Goal: Task Accomplishment & Management: Use online tool/utility

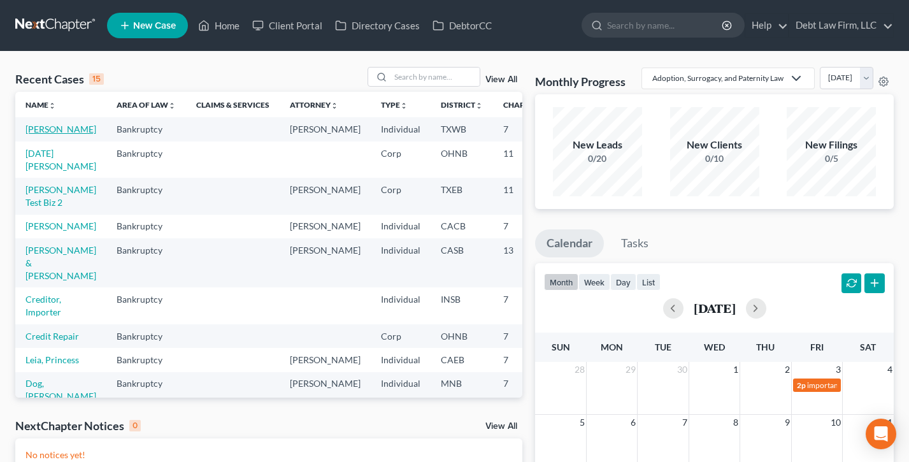
click at [35, 134] on link "[PERSON_NAME]" at bounding box center [60, 129] width 71 height 11
select select "3"
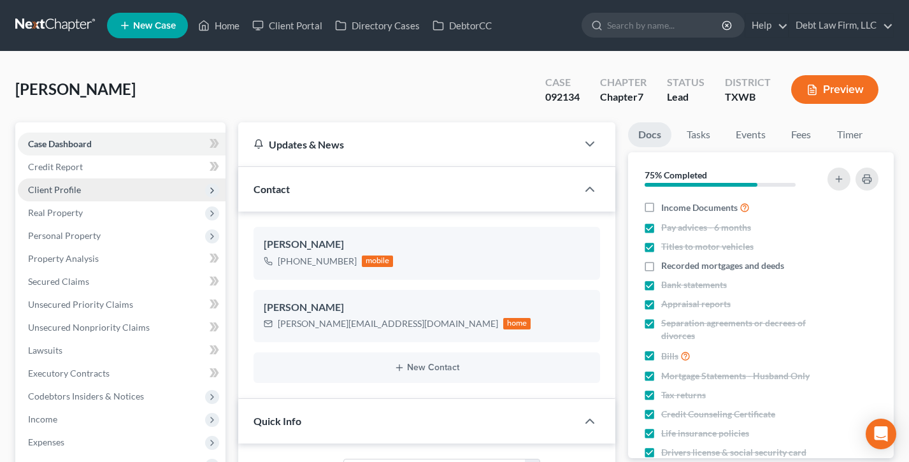
scroll to position [489, 0]
click at [80, 191] on span "Client Profile" at bounding box center [122, 189] width 208 height 23
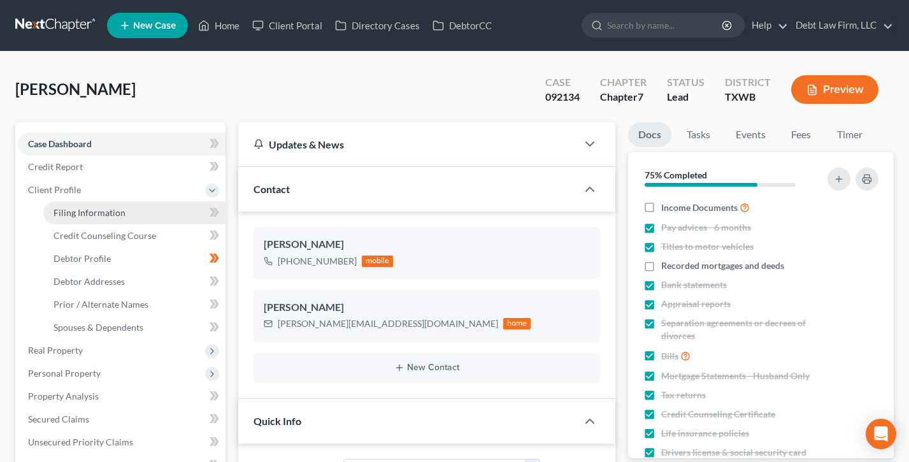
click at [99, 215] on span "Filing Information" at bounding box center [90, 212] width 72 height 11
select select "1"
select select "0"
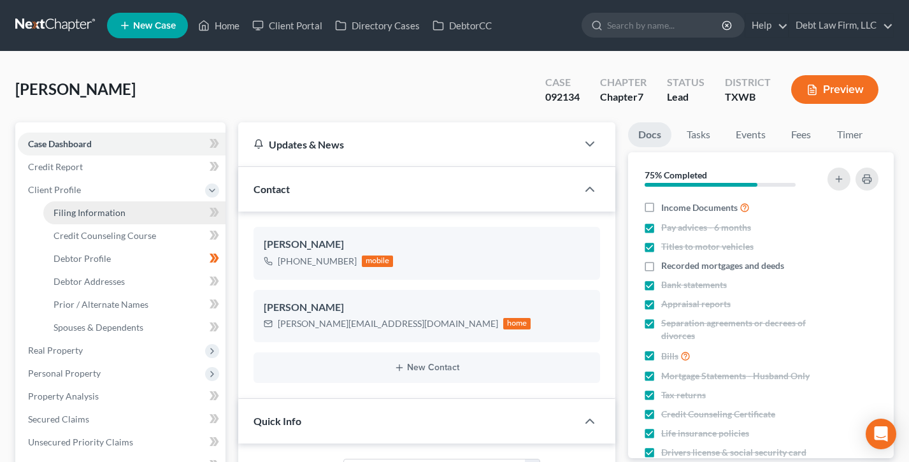
select select "45"
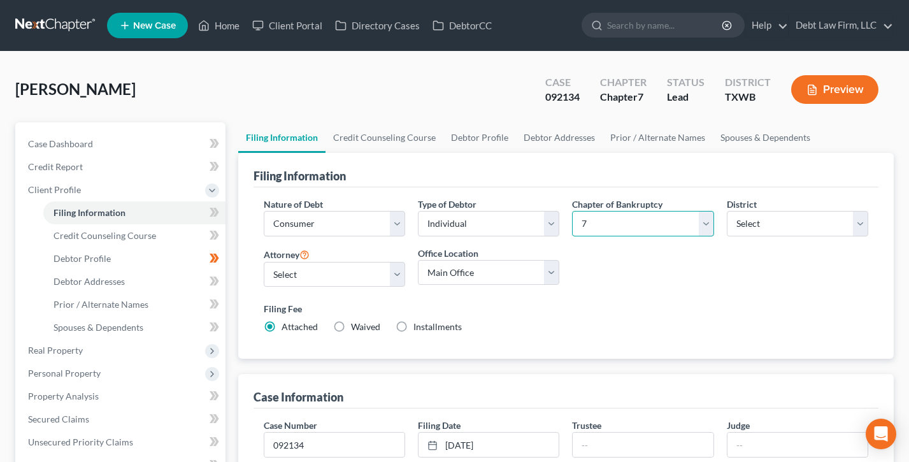
click at [600, 228] on select "Select 7 11 12 13" at bounding box center [642, 223] width 141 height 25
select select "3"
click at [572, 211] on select "Select 7 11 12 13" at bounding box center [642, 223] width 141 height 25
click at [796, 219] on select "Select Alabama - Middle Alabama - Northern Alabama - Southern Alaska Arizona Ar…" at bounding box center [797, 223] width 141 height 25
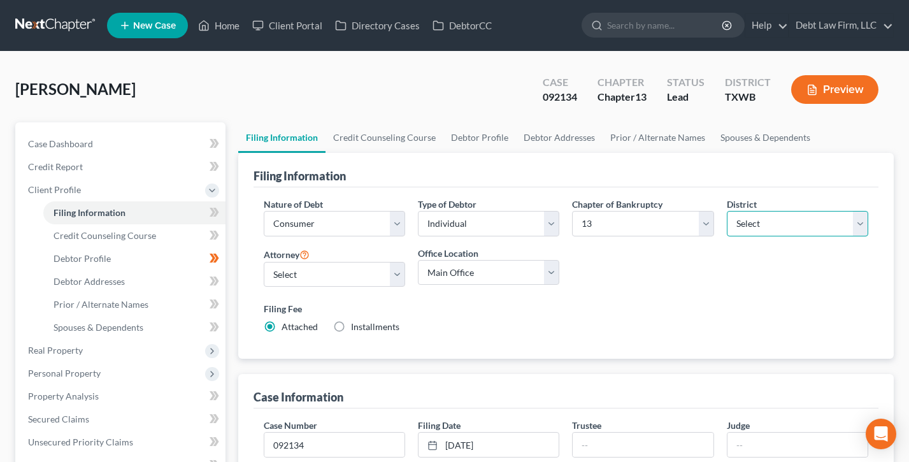
select select "49"
click at [727, 211] on select "Select Alabama - Middle Alabama - Northern Alabama - Southern Alaska Arizona Ar…" at bounding box center [797, 223] width 141 height 25
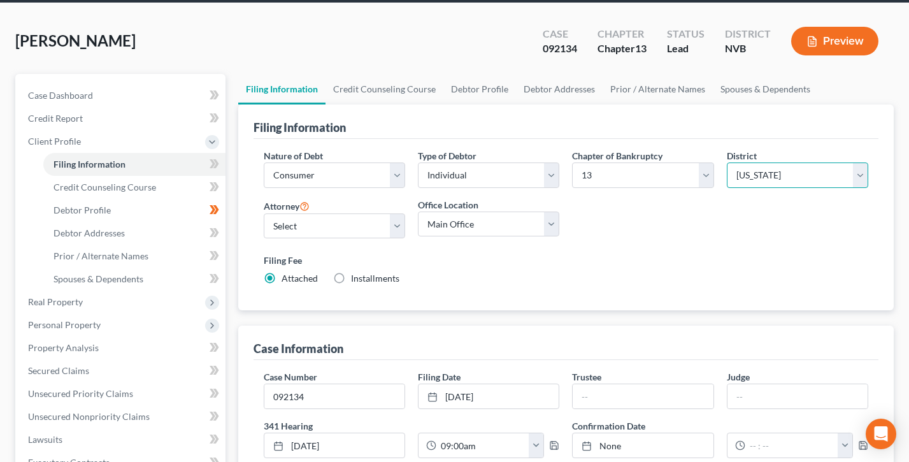
scroll to position [94, 0]
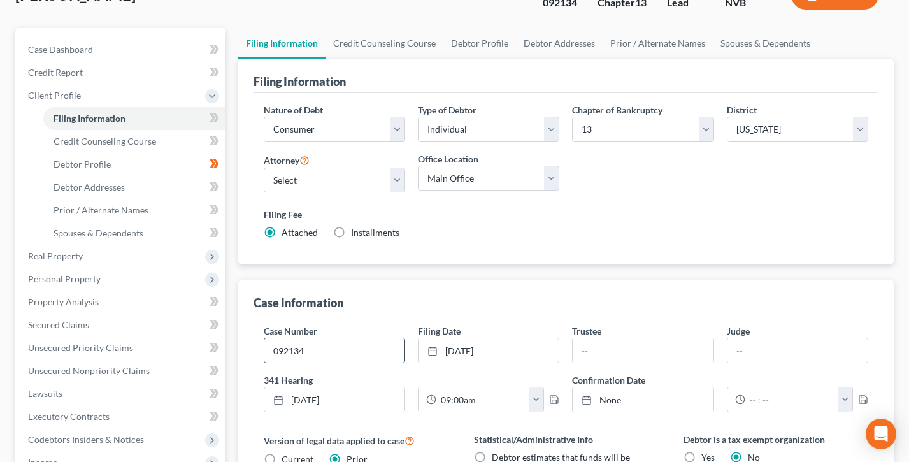
click at [338, 342] on input "092134" at bounding box center [334, 350] width 140 height 24
click at [338, 341] on input "092134" at bounding box center [334, 350] width 140 height 24
click at [337, 342] on input "092134" at bounding box center [334, 350] width 140 height 24
click at [508, 347] on link "10/10/2025" at bounding box center [489, 350] width 140 height 24
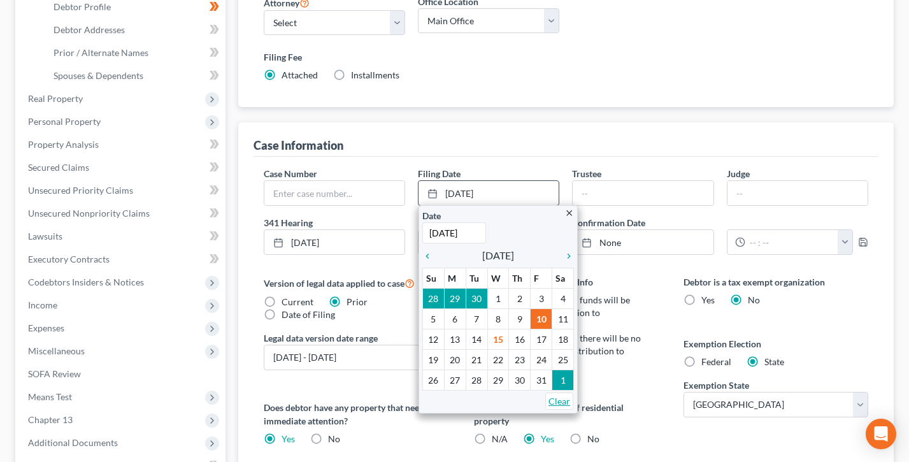
scroll to position [253, 0]
drag, startPoint x: 556, startPoint y: 401, endPoint x: 521, endPoint y: 345, distance: 65.8
click at [556, 401] on link "Clear" at bounding box center [559, 399] width 28 height 17
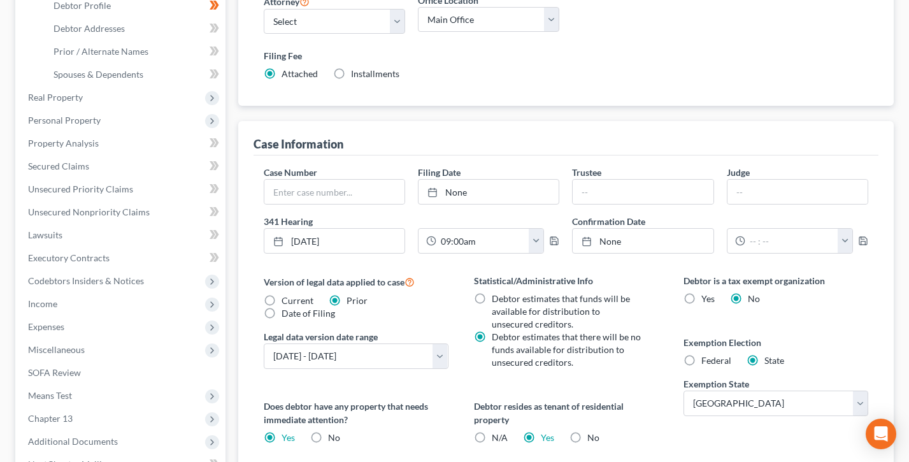
click at [425, 140] on div "Case Information" at bounding box center [566, 138] width 625 height 34
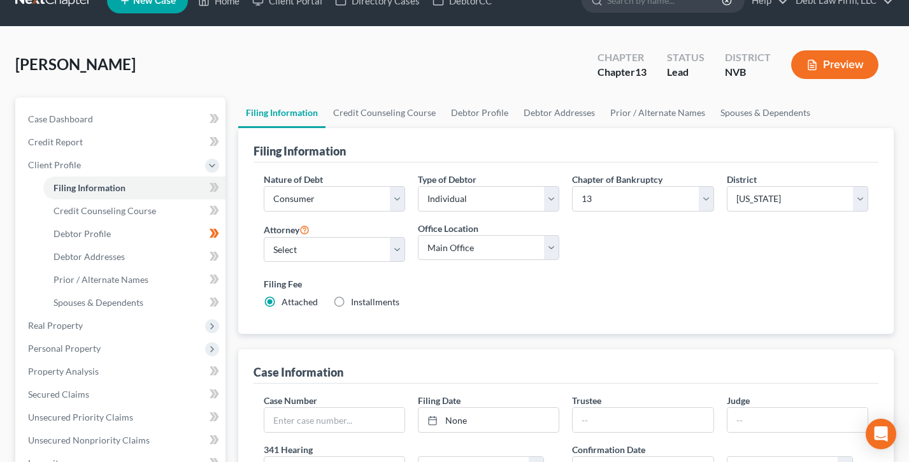
scroll to position [0, 0]
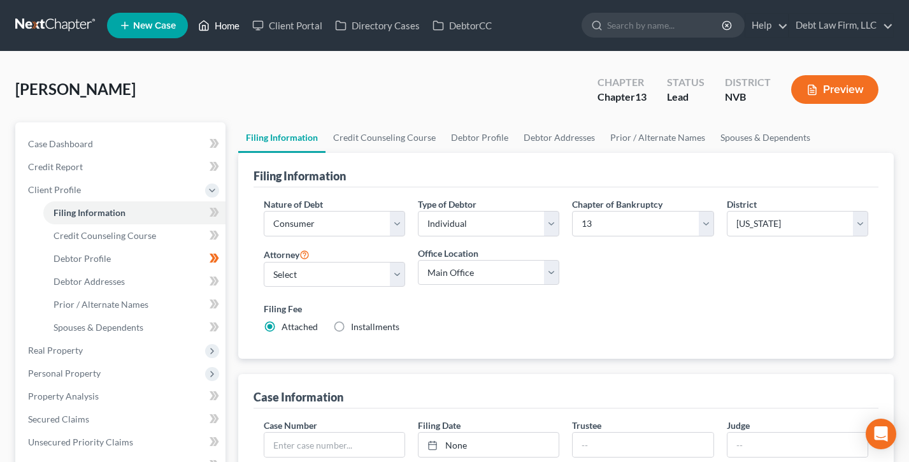
click at [212, 24] on link "Home" at bounding box center [219, 25] width 54 height 23
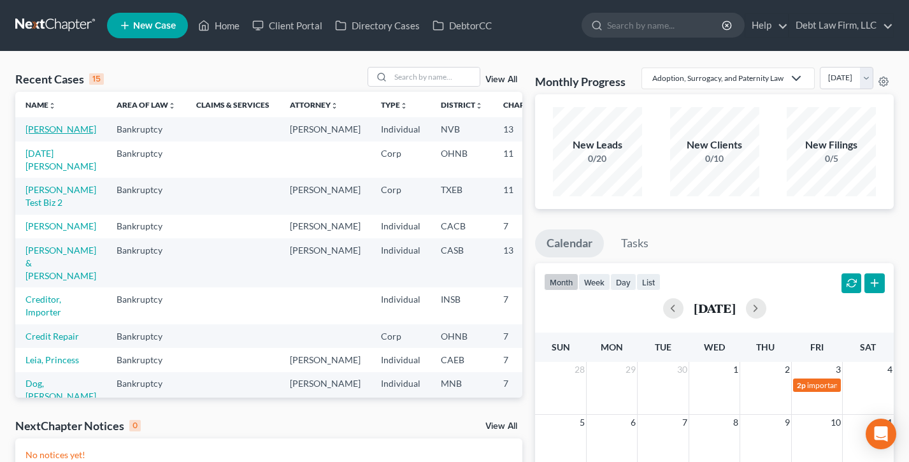
click at [36, 134] on link "[PERSON_NAME]" at bounding box center [60, 129] width 71 height 11
select select "12"
select select "3"
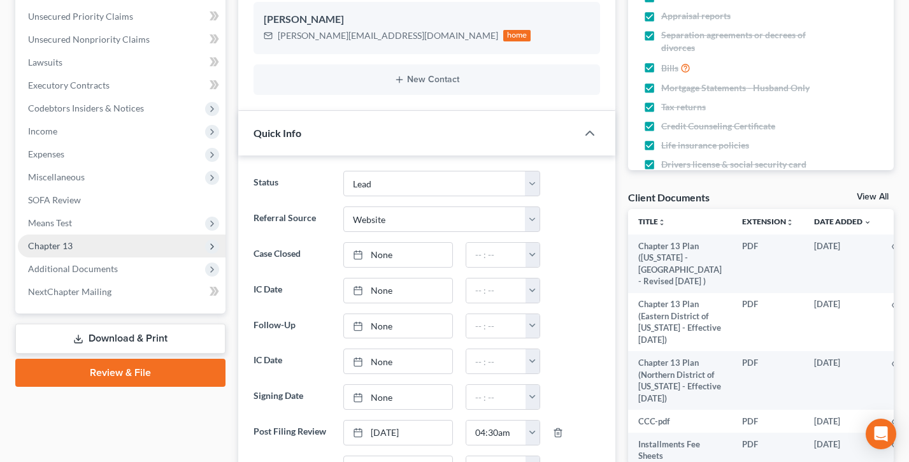
scroll to position [489, 0]
click at [96, 248] on span "Chapter 13" at bounding box center [122, 245] width 208 height 23
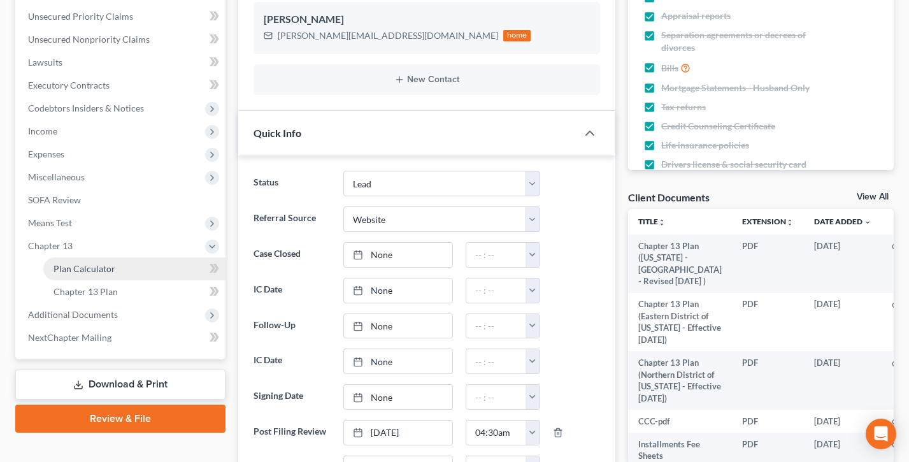
click at [103, 270] on span "Plan Calculator" at bounding box center [85, 268] width 62 height 11
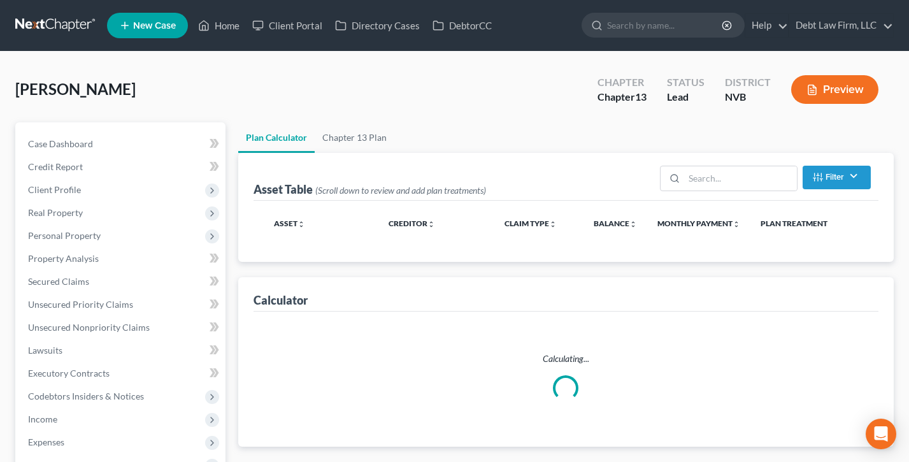
select select "47"
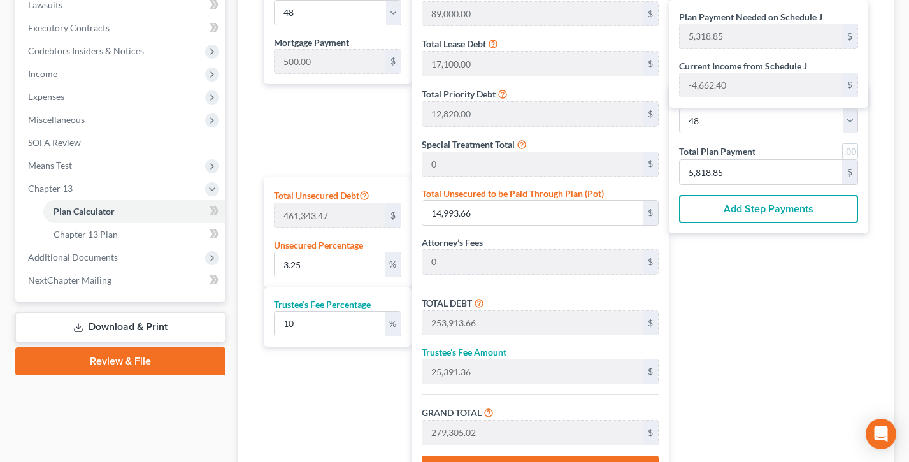
scroll to position [349, 0]
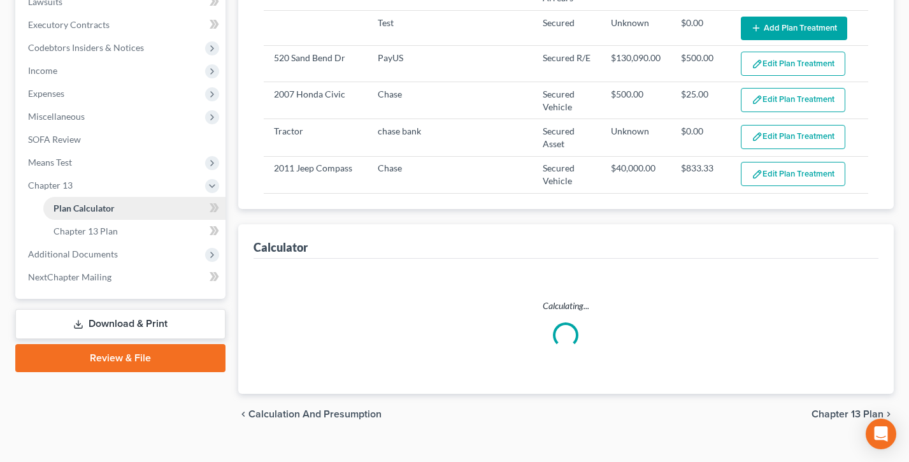
click at [102, 128] on span "Miscellaneous" at bounding box center [122, 116] width 208 height 23
click at [106, 213] on span "Plan Calculator" at bounding box center [84, 208] width 61 height 11
select select "47"
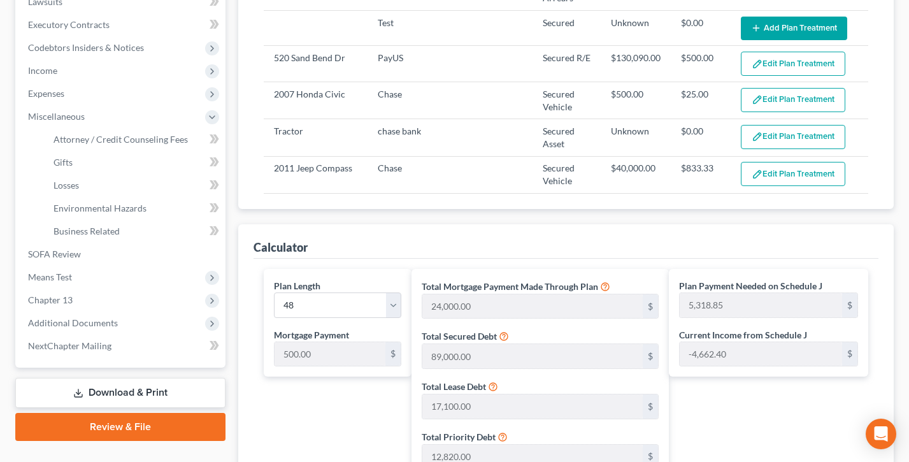
click at [108, 312] on link "Plan Calculator" at bounding box center [134, 323] width 182 height 23
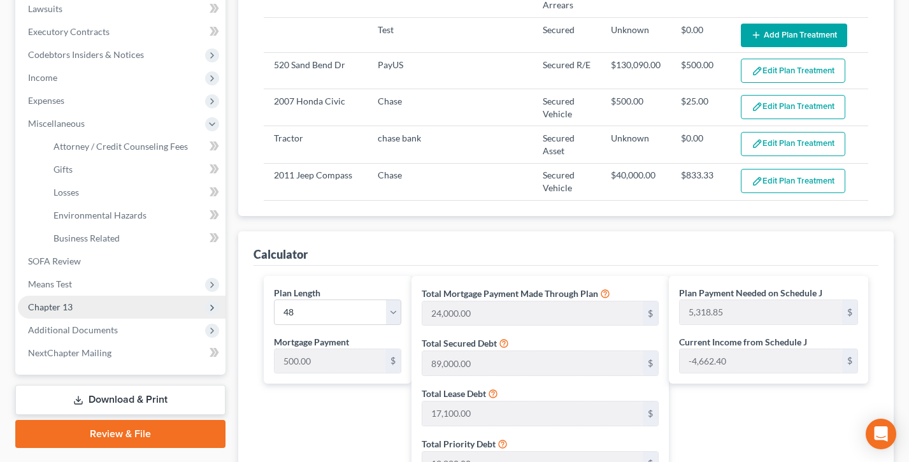
click at [77, 306] on span "Chapter 13" at bounding box center [122, 307] width 208 height 23
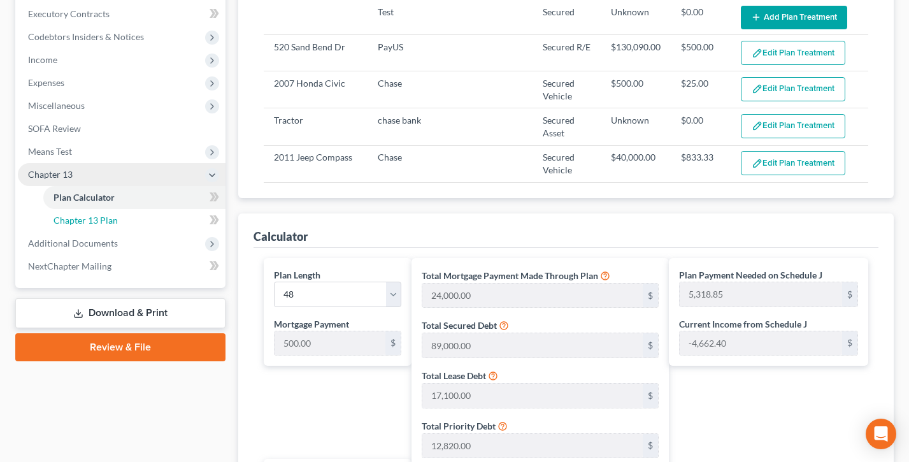
click at [106, 222] on span "Chapter 13 Plan" at bounding box center [86, 220] width 64 height 11
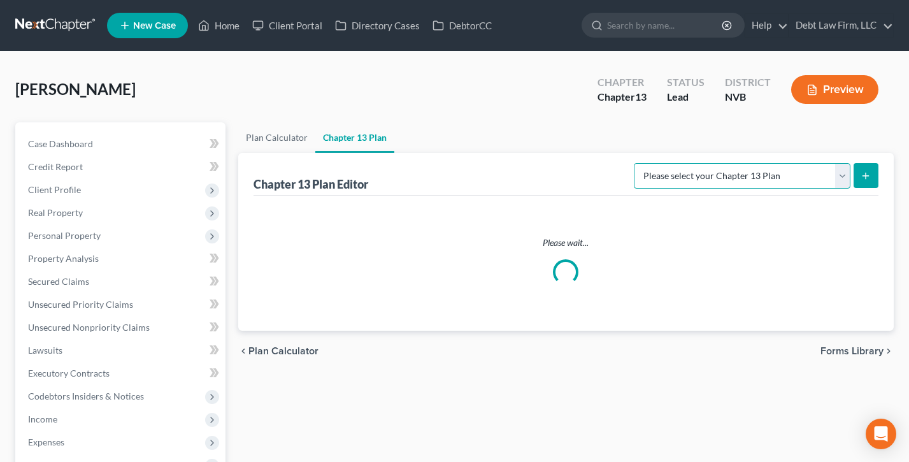
click at [747, 176] on select "Please select your Chapter 13 Plan National Form Plan - Official Form 113 Nevad…" at bounding box center [742, 175] width 217 height 25
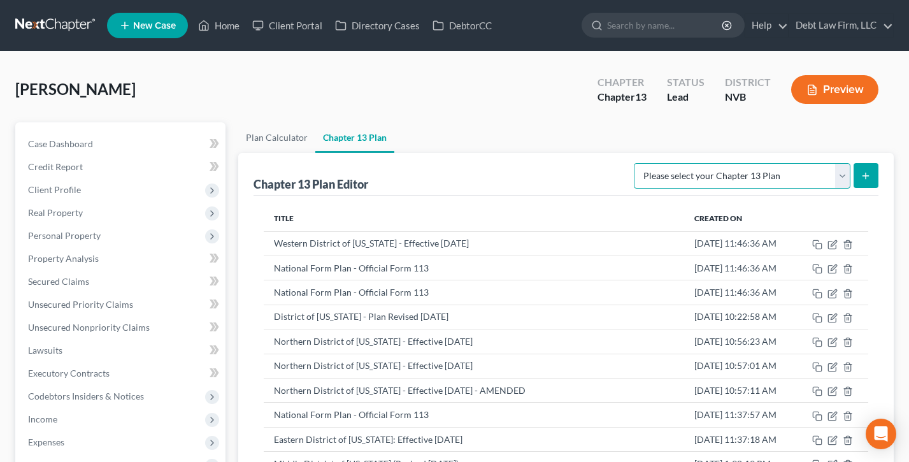
select select "1"
click at [635, 163] on select "Please select your Chapter 13 Plan National Form Plan - Official Form 113 Nevad…" at bounding box center [742, 175] width 217 height 25
click at [868, 164] on button "submit" at bounding box center [866, 175] width 25 height 25
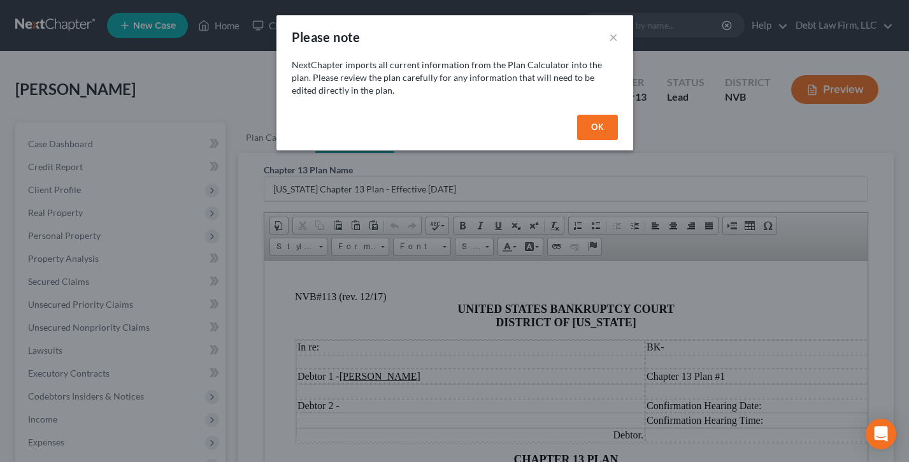
drag, startPoint x: 603, startPoint y: 128, endPoint x: 546, endPoint y: 193, distance: 86.3
click at [603, 128] on button "OK" at bounding box center [597, 127] width 41 height 25
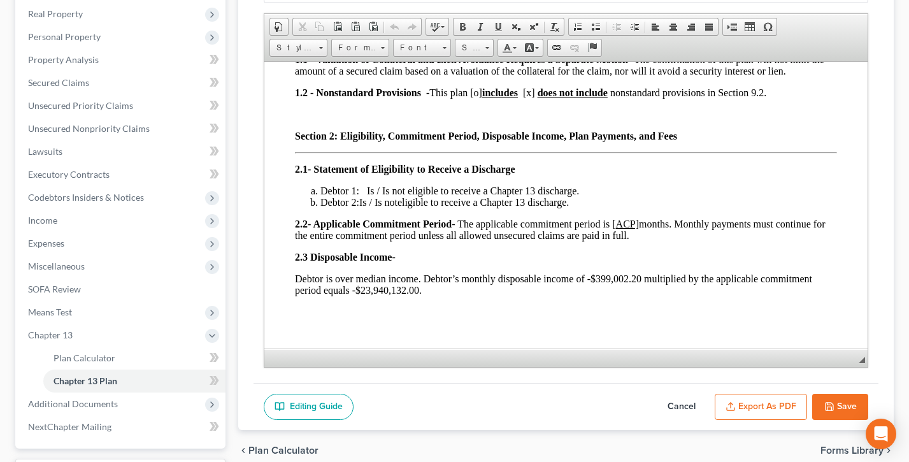
scroll to position [270, 0]
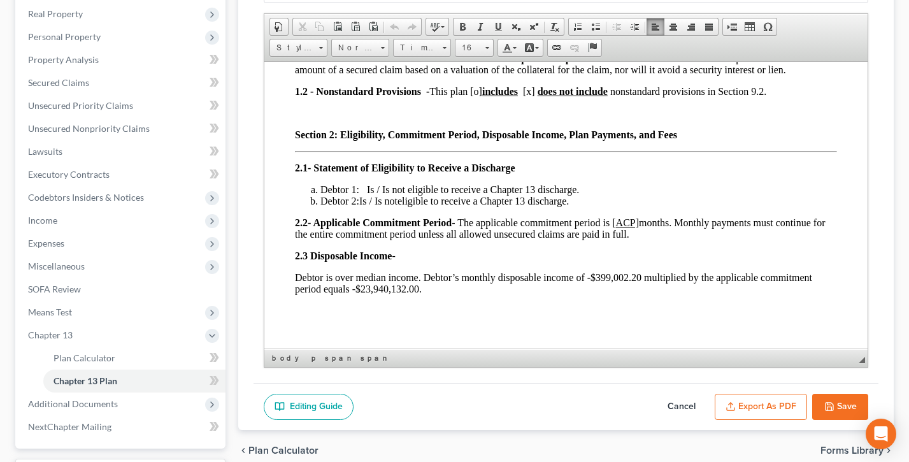
click at [638, 227] on u "ACP]" at bounding box center [626, 222] width 23 height 11
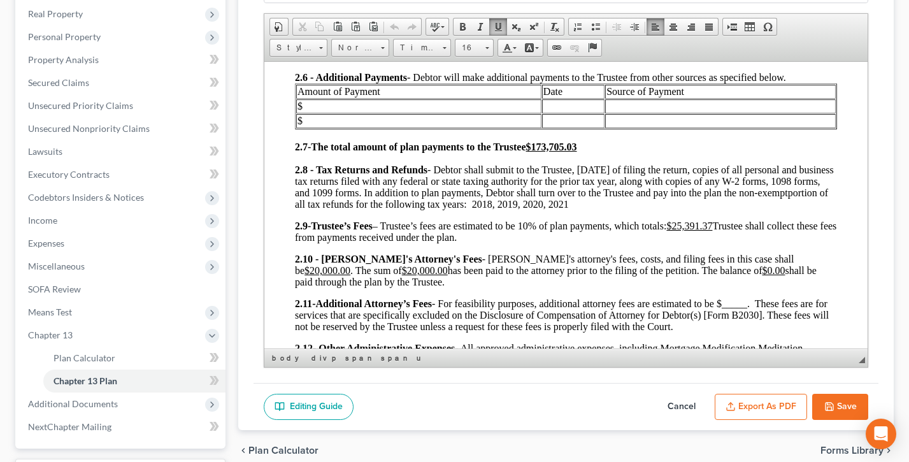
scroll to position [672, 0]
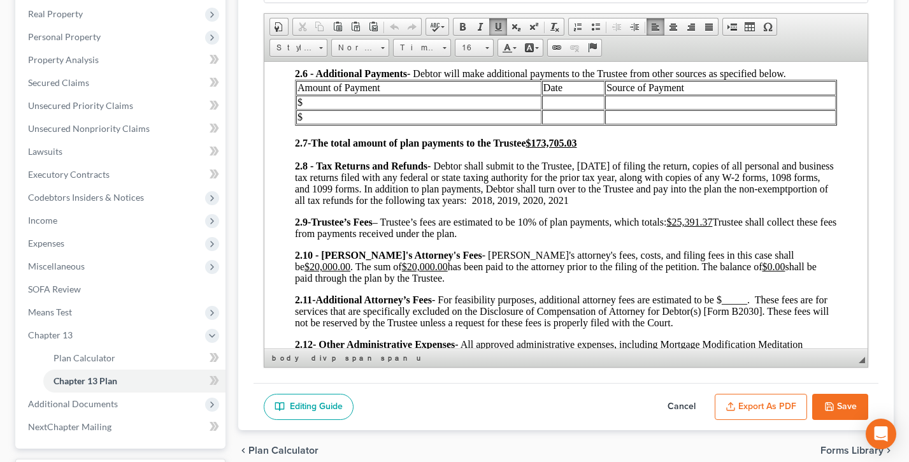
click at [648, 206] on p "2.8 - Tax Returns and Refunds - Debtor shall submit to the Trustee, within 14 d…" at bounding box center [565, 183] width 542 height 46
drag, startPoint x: 429, startPoint y: 178, endPoint x: 316, endPoint y: 176, distance: 112.8
click at [316, 171] on strong "2.8 - Tax Returns and Refunds" at bounding box center [360, 165] width 133 height 11
copy strong "Tax Returns and Refunds"
click at [664, 206] on p "2.8 - Tax Returns and Refunds - Debtor shall submit to the Trustee, within 14 d…" at bounding box center [565, 183] width 542 height 46
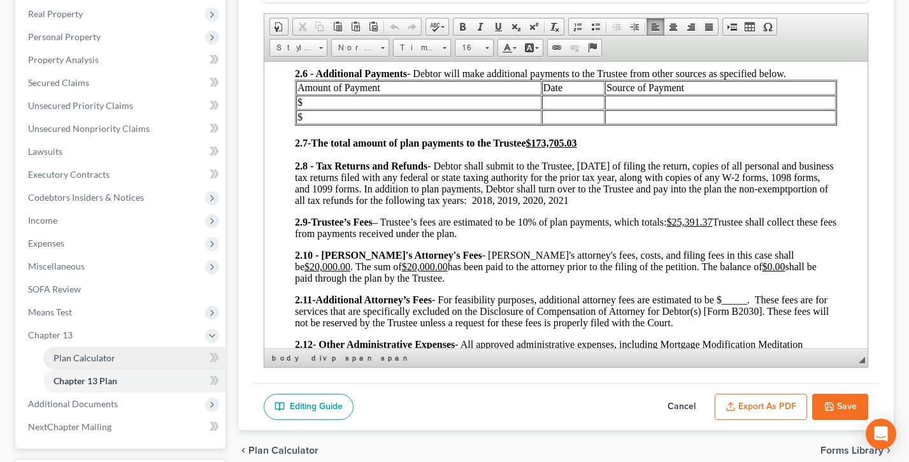
click at [94, 363] on link "Plan Calculator" at bounding box center [134, 358] width 182 height 23
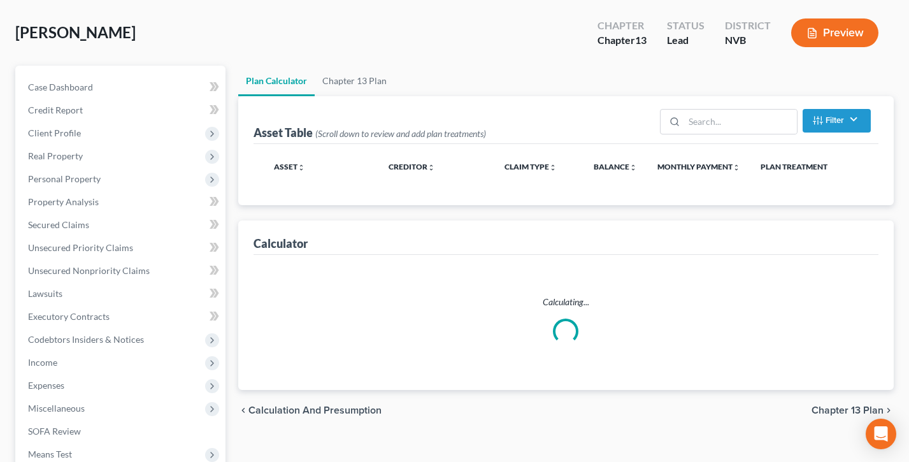
scroll to position [144, 0]
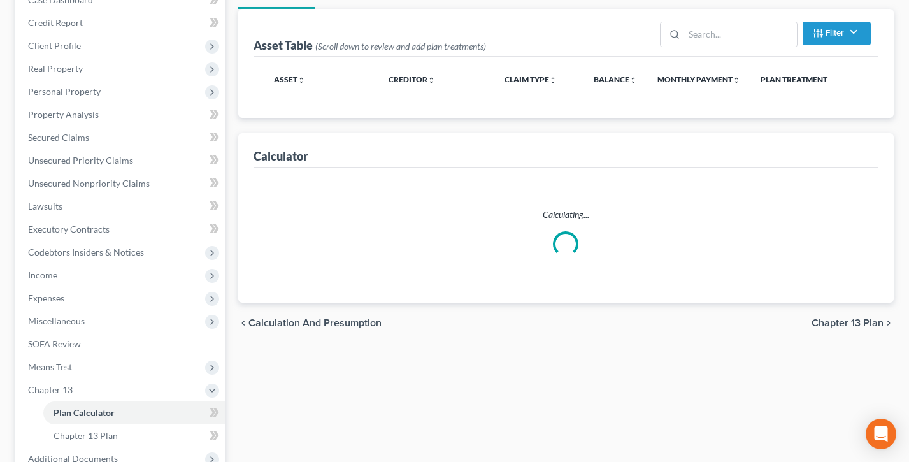
select select "47"
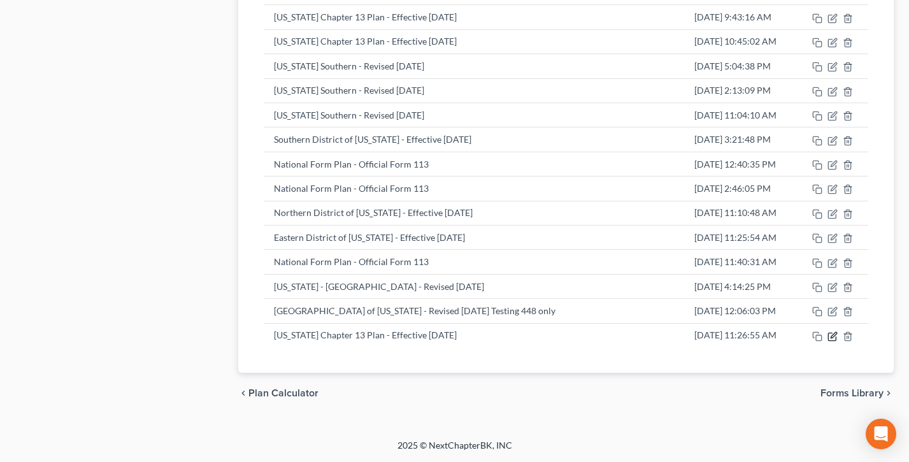
click at [832, 337] on icon "button" at bounding box center [833, 336] width 10 height 10
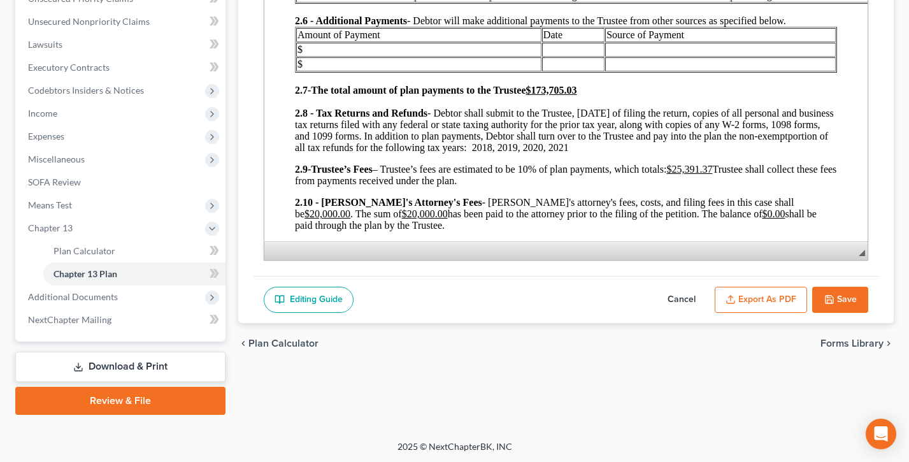
scroll to position [674, 0]
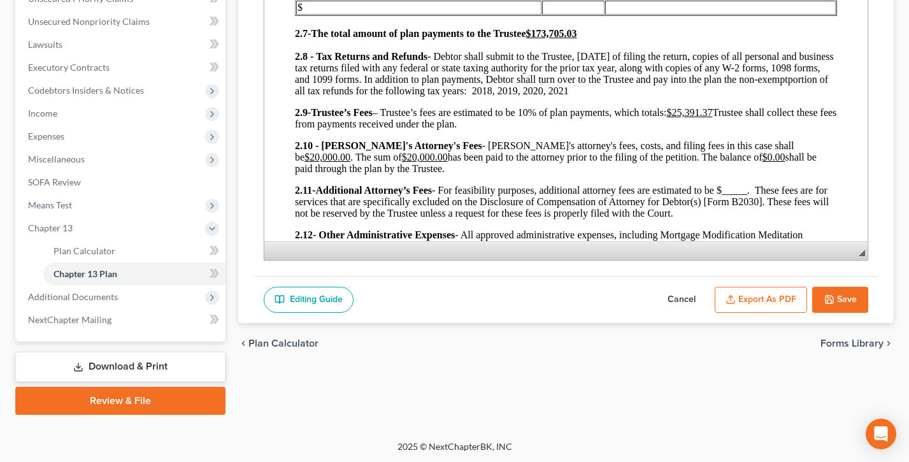
click at [503, 130] on p "2.9 - Trustee’s Fees – Trustee’s fees are estimated to be 10% of plan payments,…" at bounding box center [565, 118] width 542 height 23
click at [81, 245] on span "Plan Calculator" at bounding box center [85, 250] width 62 height 11
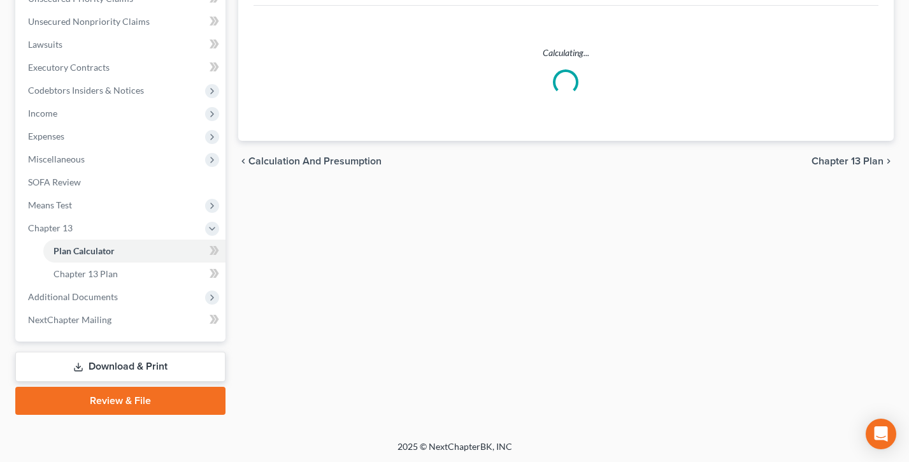
select select "47"
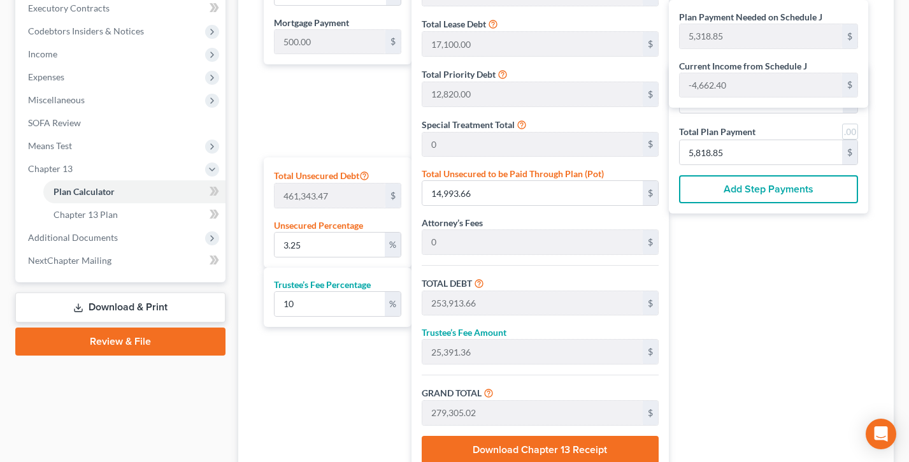
scroll to position [379, 0]
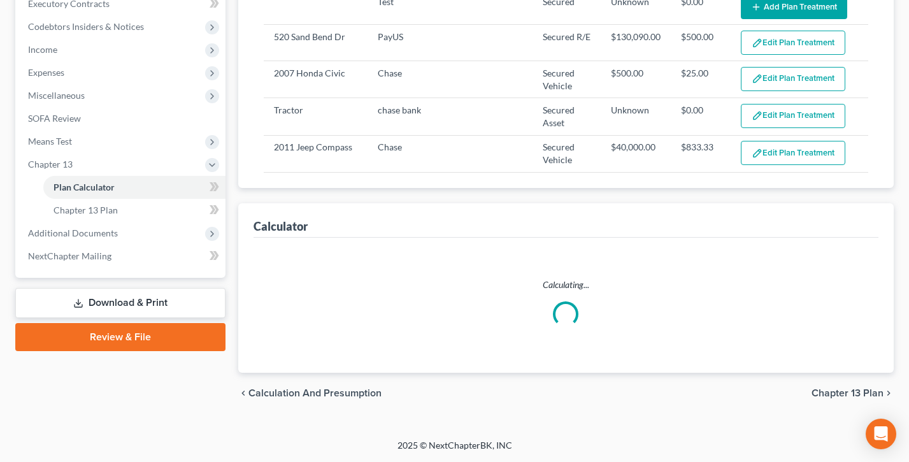
select select "47"
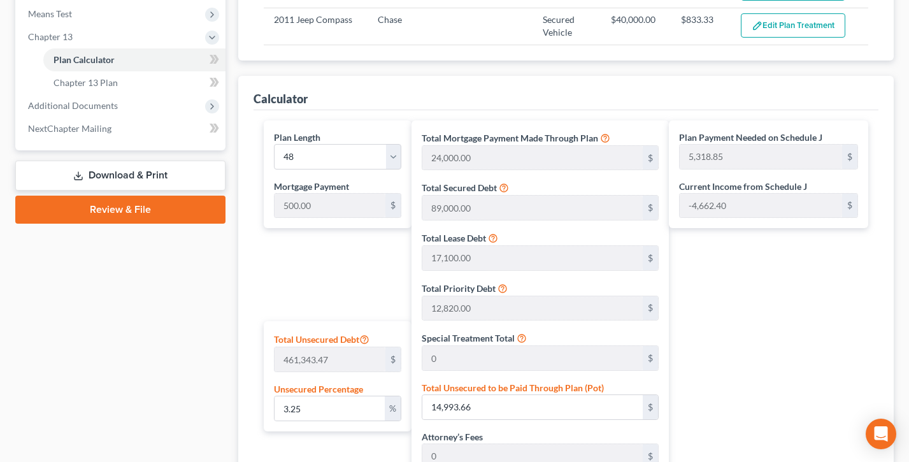
scroll to position [437, 0]
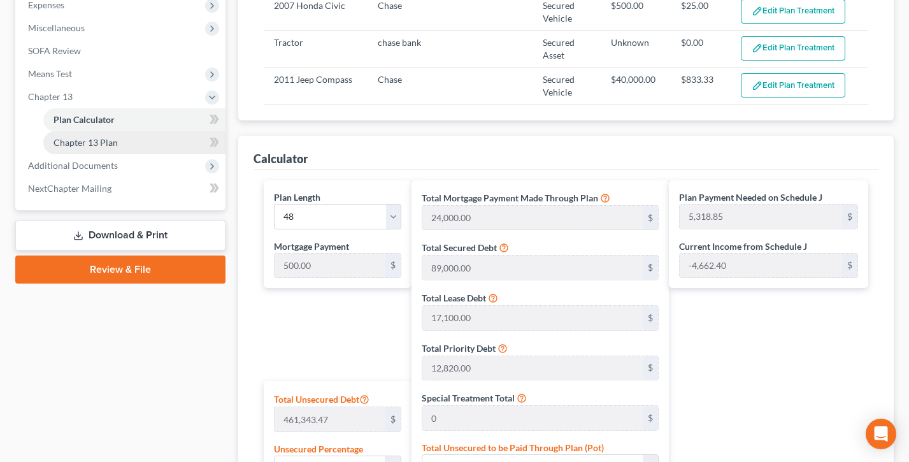
click at [91, 138] on span "Chapter 13 Plan" at bounding box center [86, 142] width 64 height 11
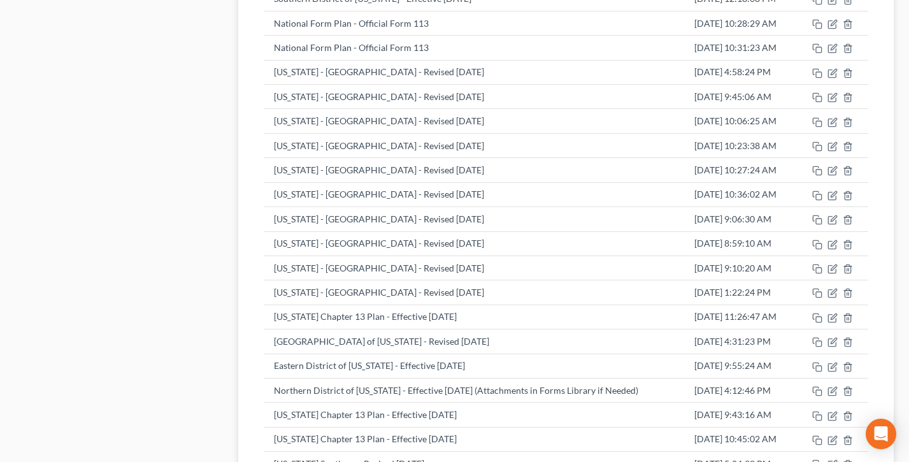
scroll to position [3408, 0]
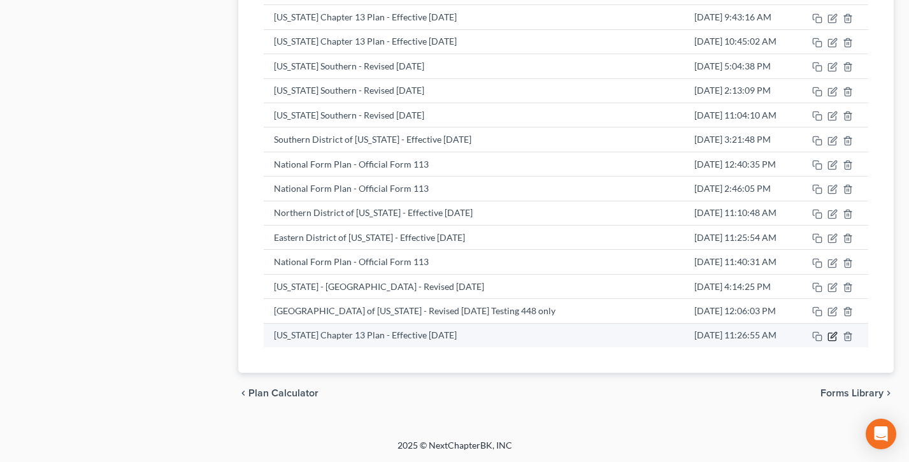
click at [832, 335] on icon "button" at bounding box center [834, 335] width 6 height 6
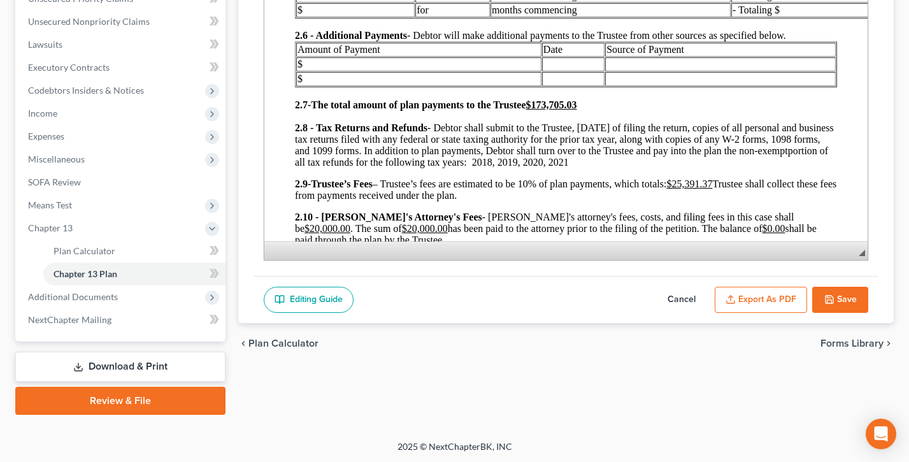
scroll to position [595, 0]
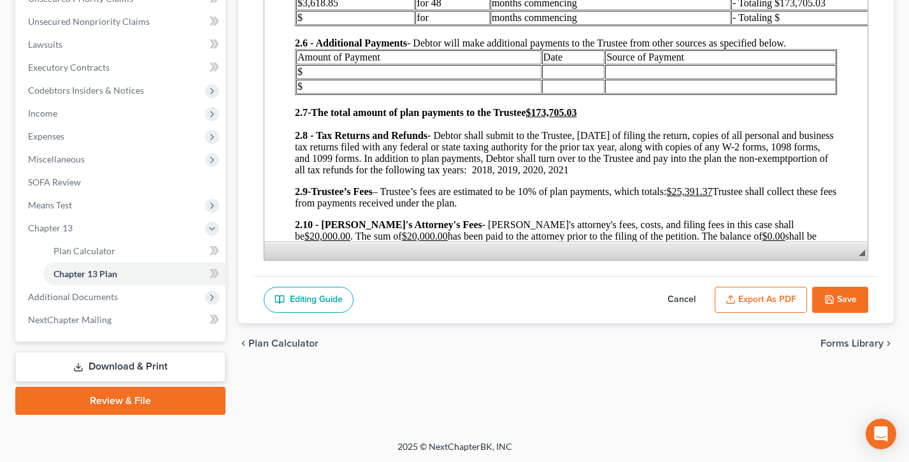
click at [601, 119] on h3 "2.7 - The total amount of plan payments to the Trustee $173,705.03" at bounding box center [565, 112] width 542 height 11
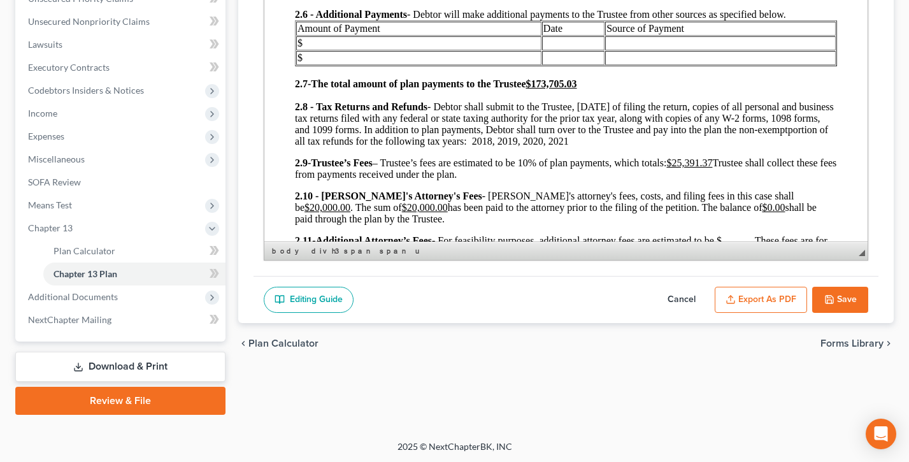
scroll to position [628, 0]
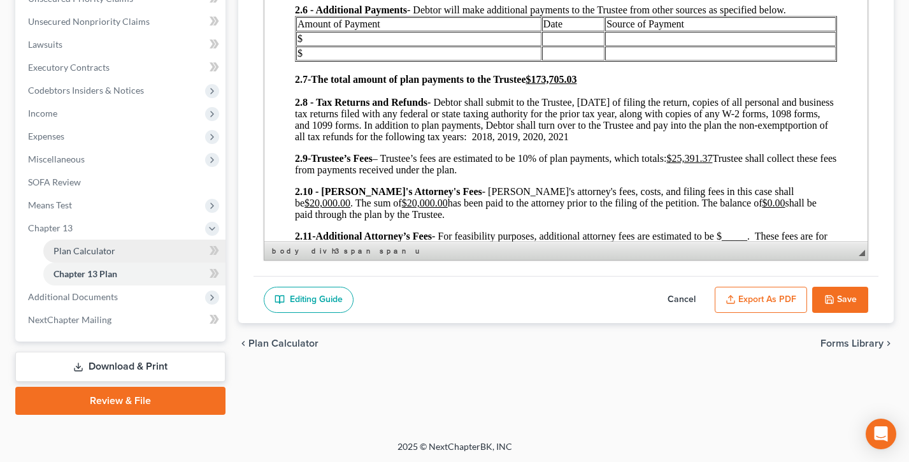
click at [89, 252] on span "Plan Calculator" at bounding box center [85, 250] width 62 height 11
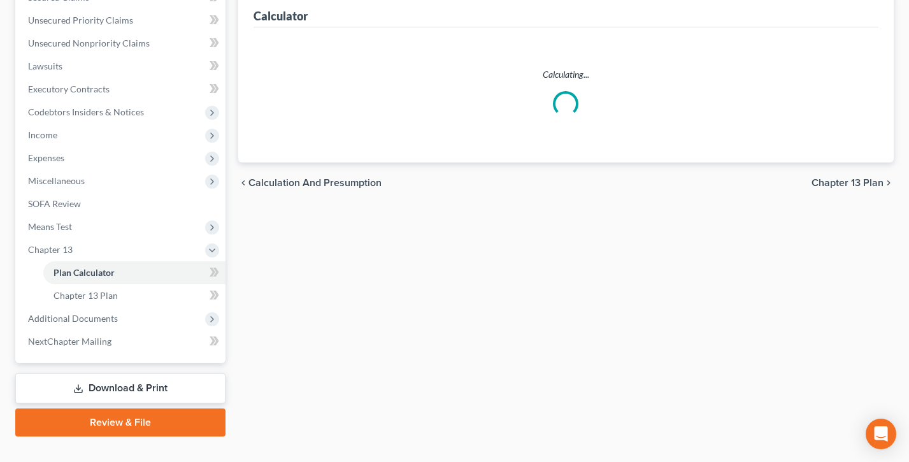
scroll to position [296, 0]
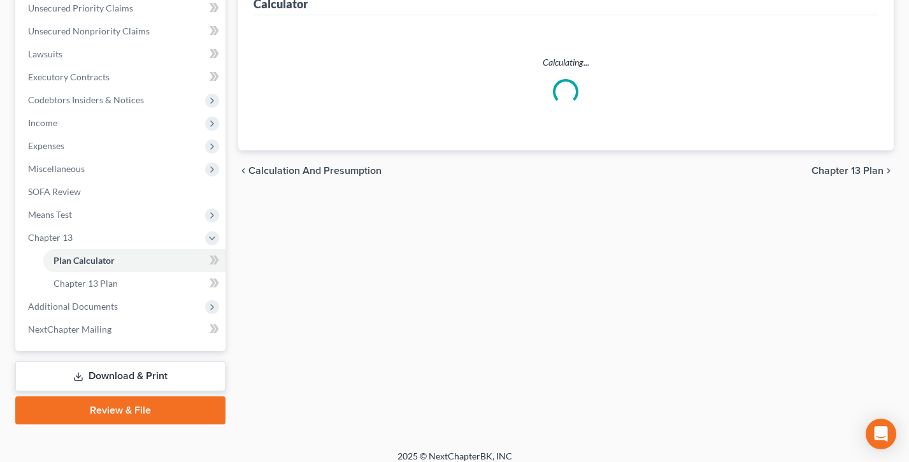
select select "47"
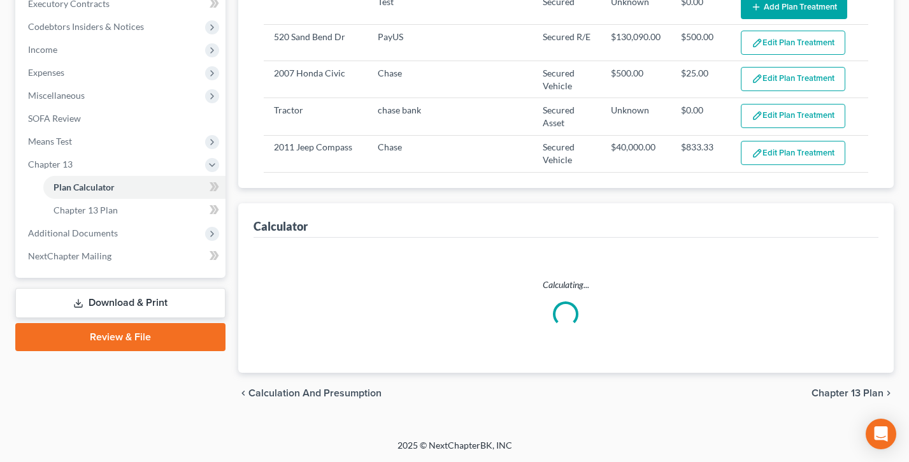
scroll to position [493, 0]
select select "47"
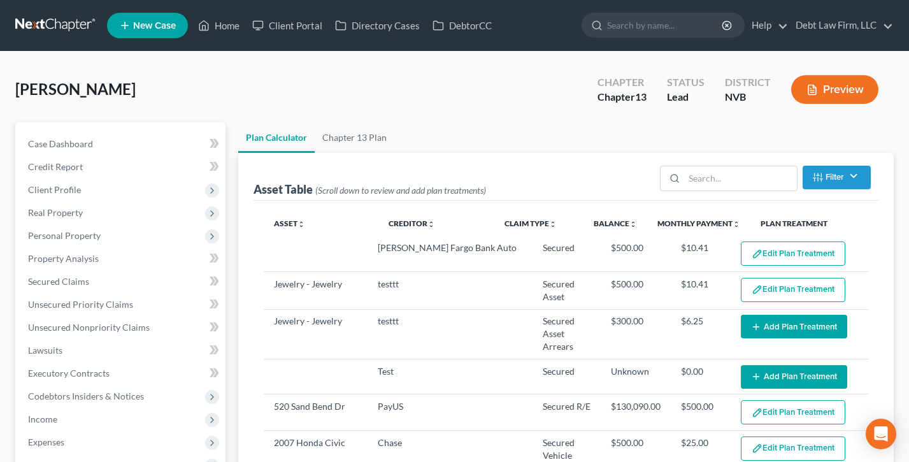
select select "47"
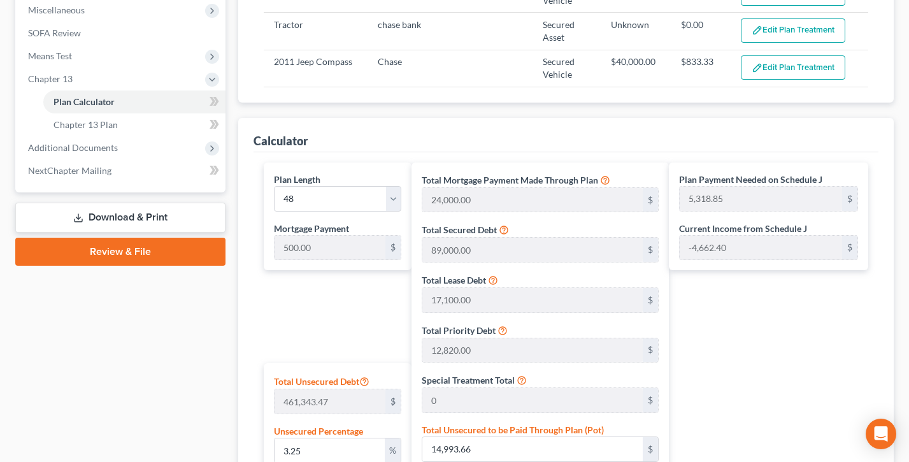
scroll to position [415, 0]
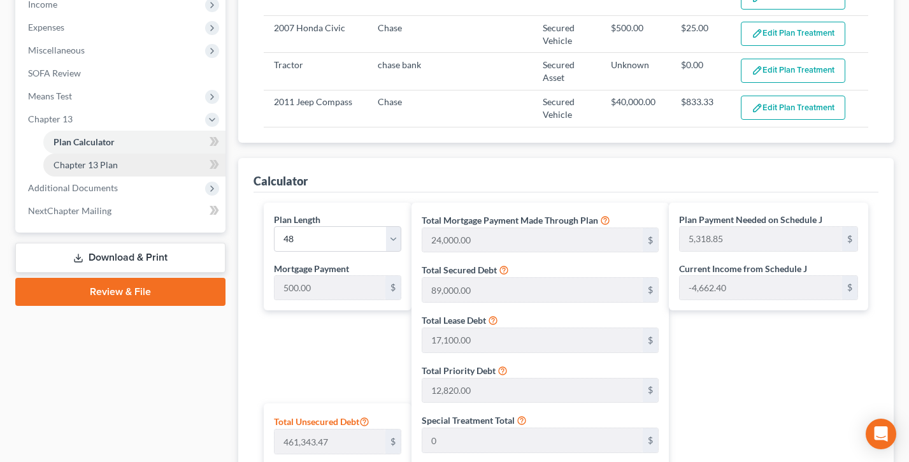
click at [119, 171] on link "Chapter 13 Plan" at bounding box center [134, 165] width 182 height 23
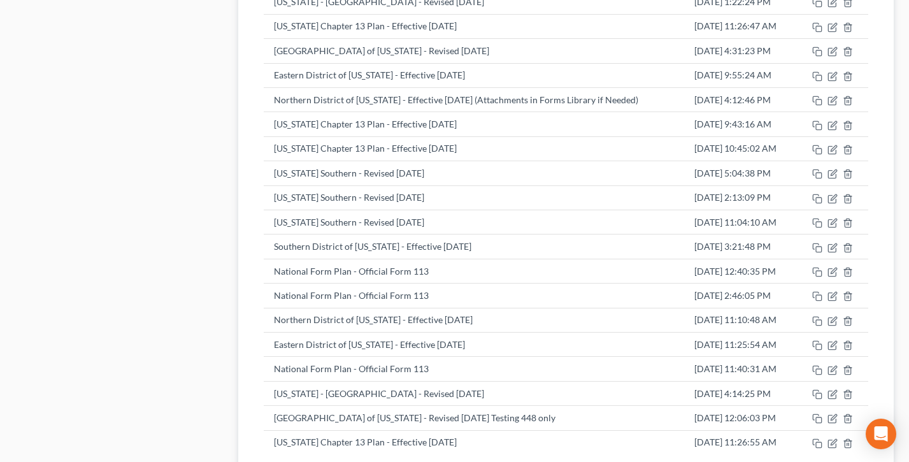
scroll to position [3408, 0]
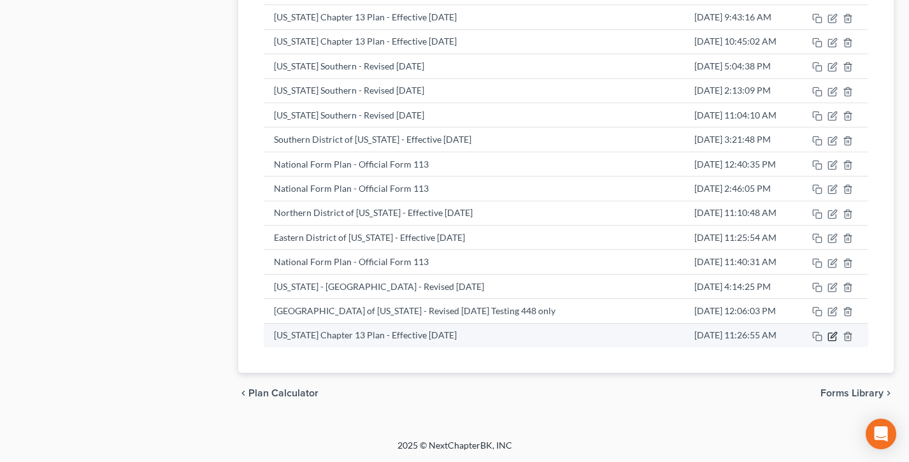
click at [835, 335] on icon "button" at bounding box center [834, 335] width 6 height 6
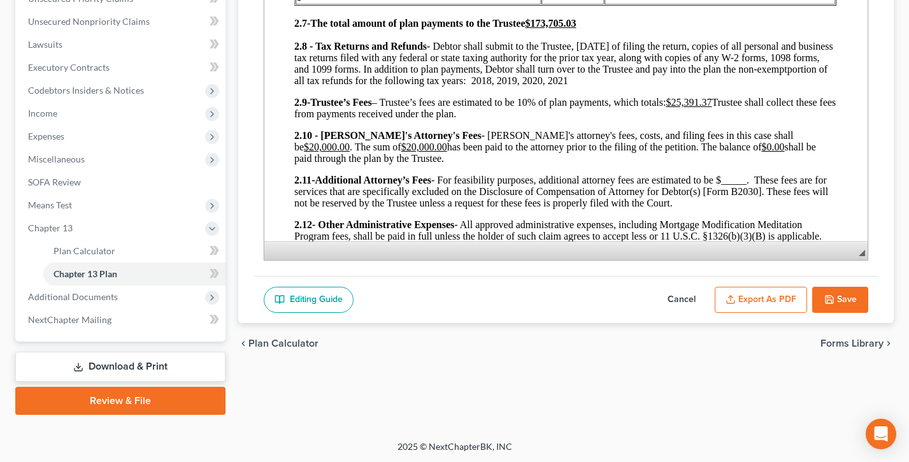
scroll to position [684, 1]
click at [96, 251] on span "Plan Calculator" at bounding box center [85, 250] width 62 height 11
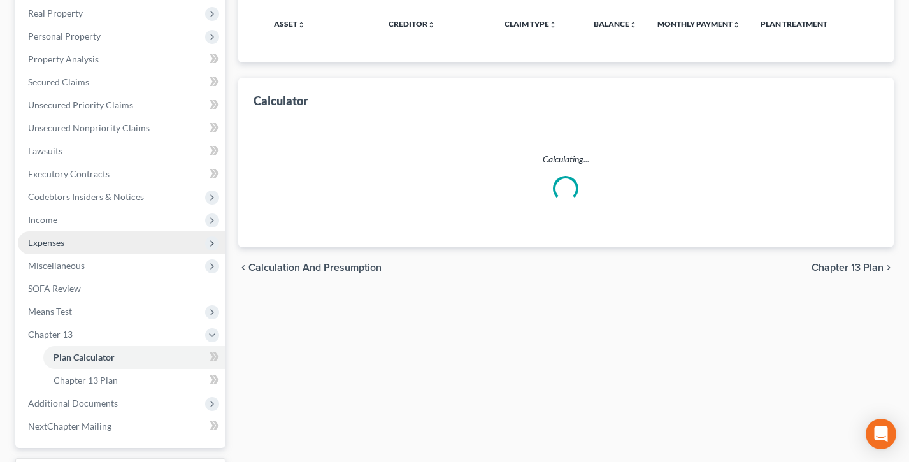
scroll to position [306, 0]
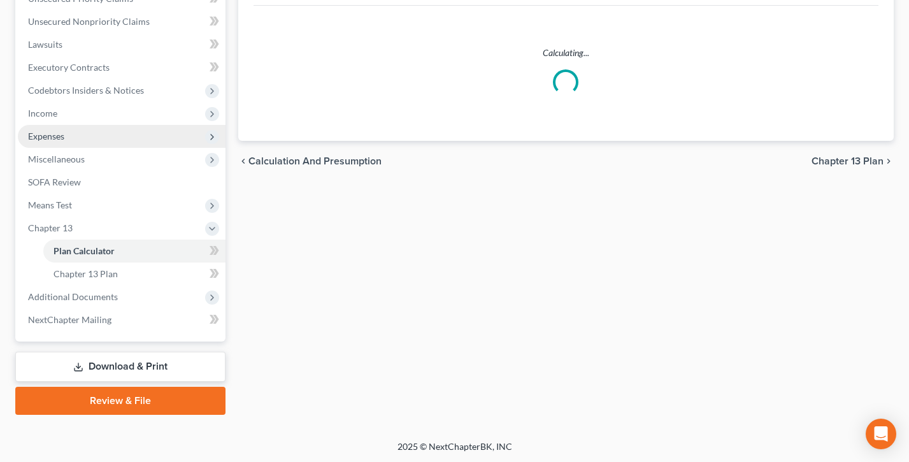
select select "47"
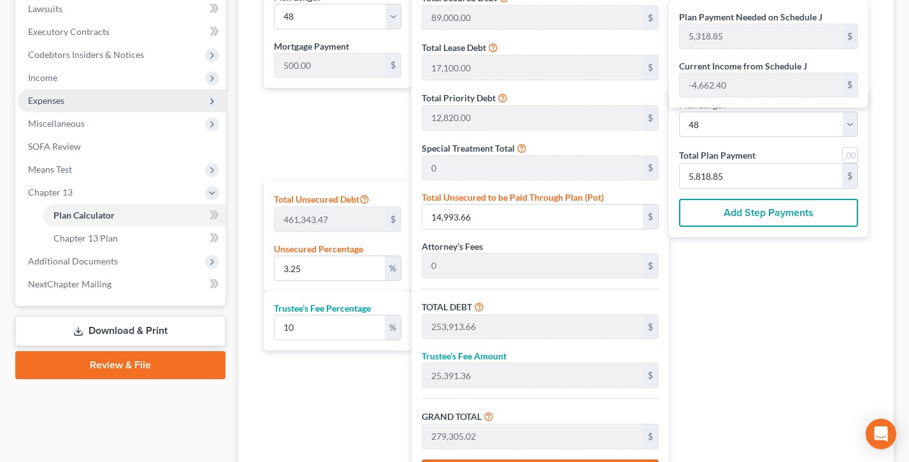
scroll to position [459, 0]
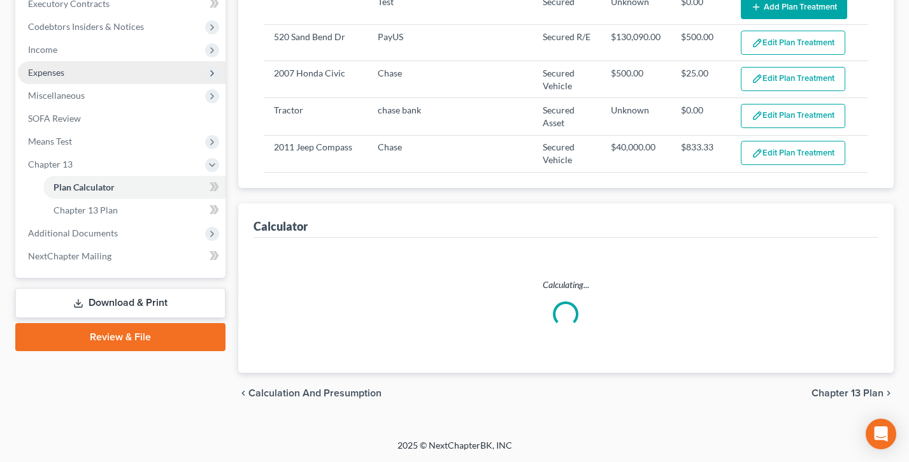
select select "47"
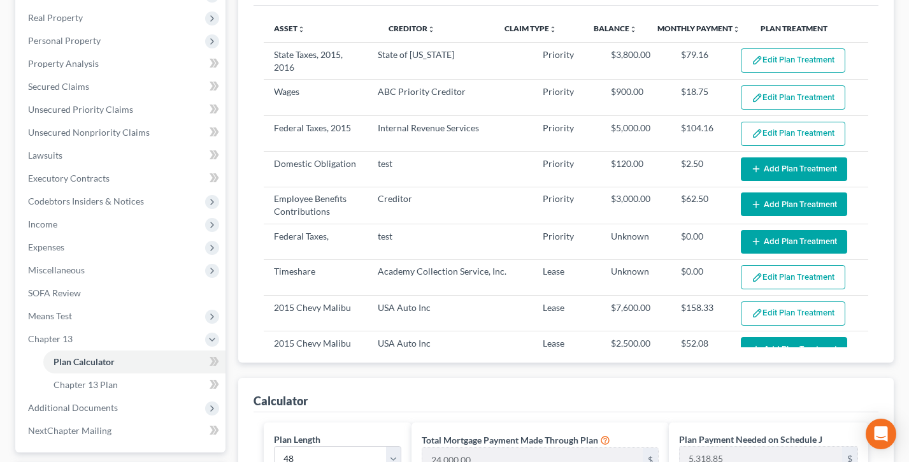
scroll to position [565, 0]
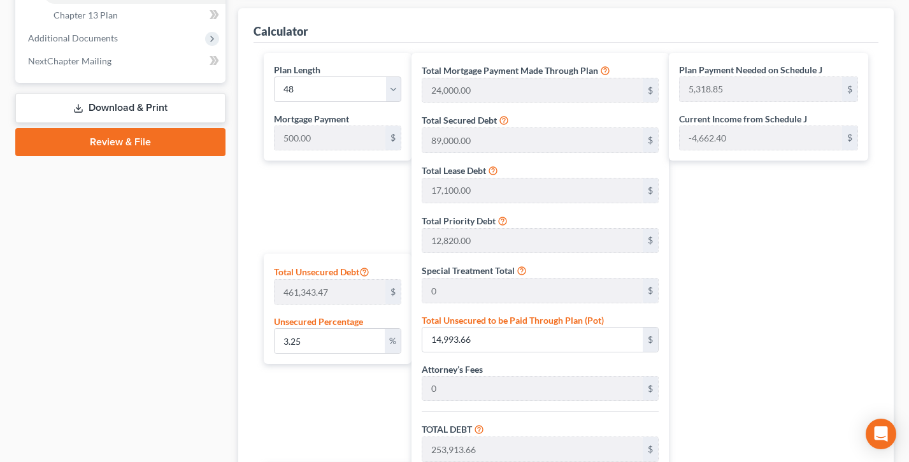
click at [785, 213] on div "Plan Payment Needed on Schedule J 5,318.85 $ Current Income from Schedule J -4,…" at bounding box center [772, 337] width 206 height 568
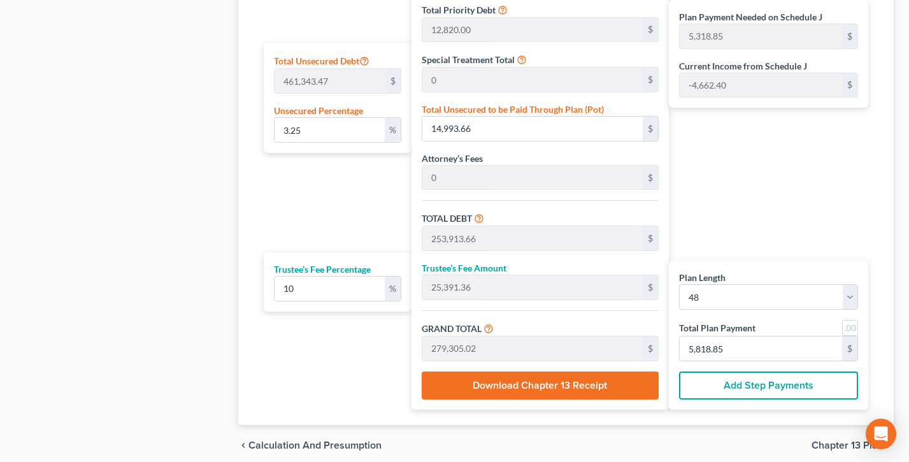
scroll to position [776, 0]
